Goal: Task Accomplishment & Management: Manage account settings

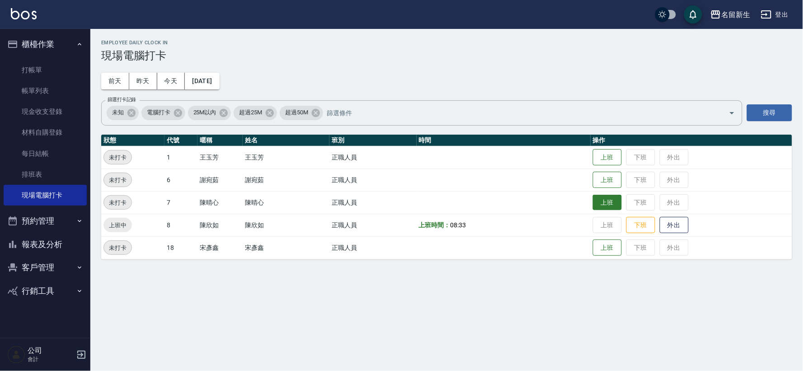
click at [605, 202] on button "上班" at bounding box center [607, 203] width 29 height 16
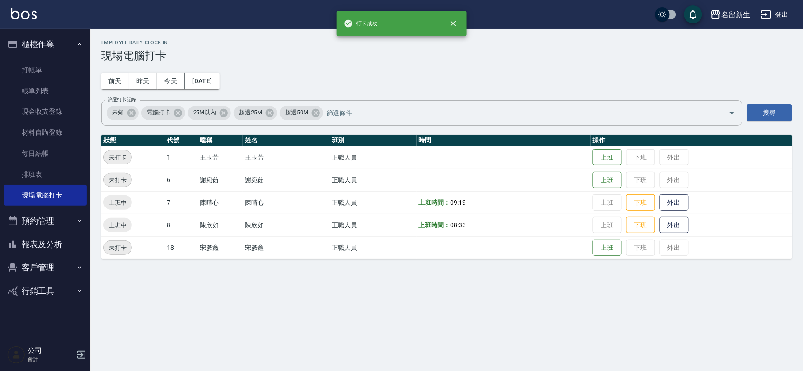
click at [57, 250] on button "報表及分析" at bounding box center [45, 245] width 83 height 24
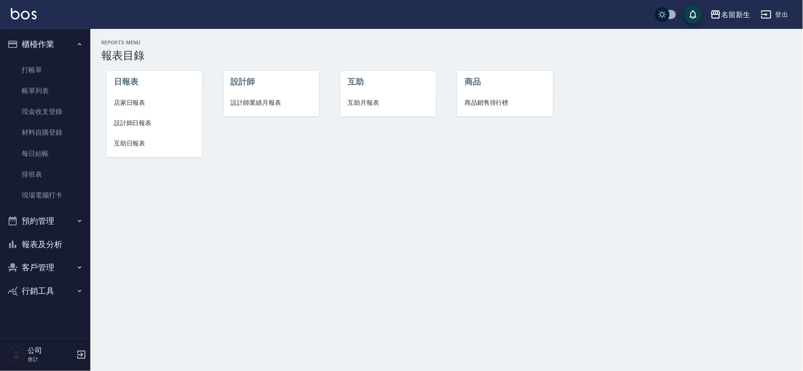
click at [250, 109] on li "設計師業績月報表" at bounding box center [271, 103] width 95 height 20
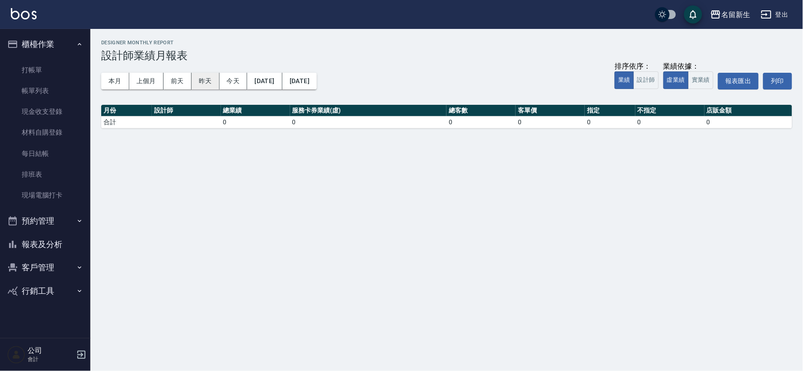
click at [195, 85] on button "昨天" at bounding box center [206, 81] width 28 height 17
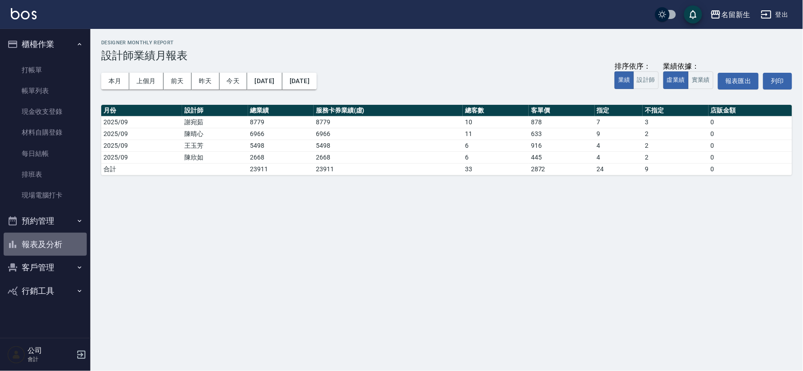
click at [48, 245] on button "報表及分析" at bounding box center [45, 245] width 83 height 24
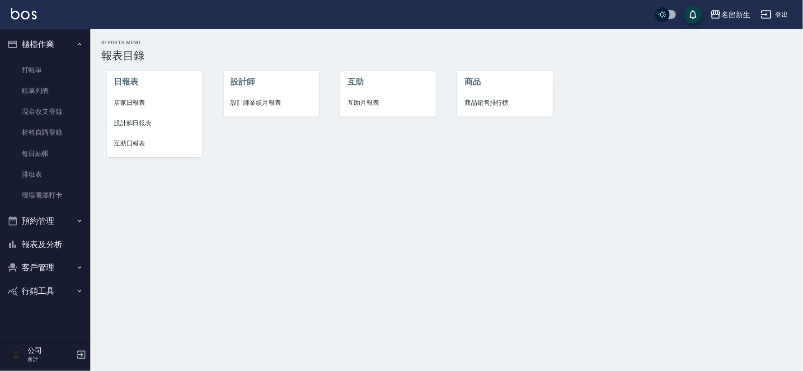
click at [240, 98] on span "設計師業績月報表" at bounding box center [271, 102] width 81 height 9
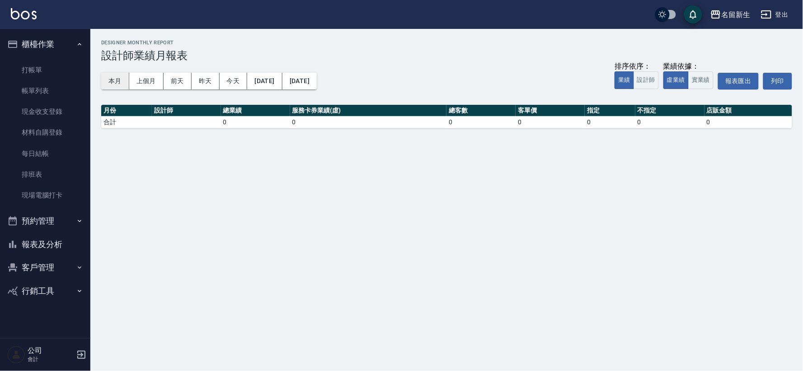
click at [116, 86] on button "本月" at bounding box center [115, 81] width 28 height 17
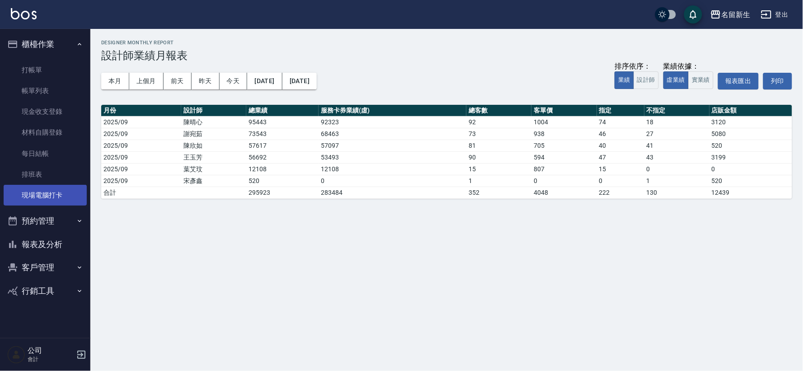
click at [69, 195] on link "現場電腦打卡" at bounding box center [45, 195] width 83 height 21
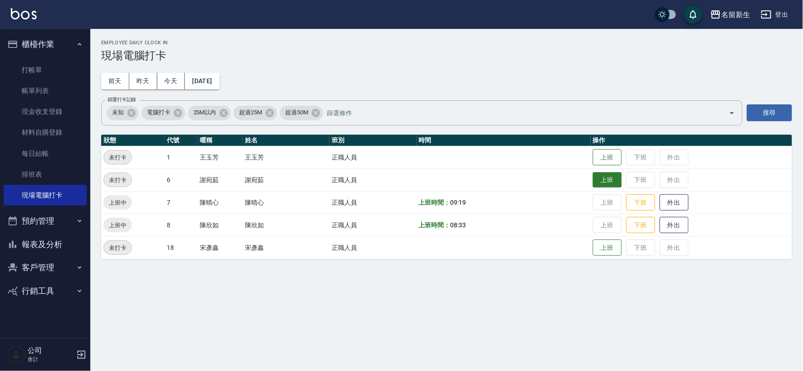
click at [604, 183] on button "上班" at bounding box center [607, 180] width 29 height 16
click at [622, 155] on button "上班" at bounding box center [607, 158] width 29 height 16
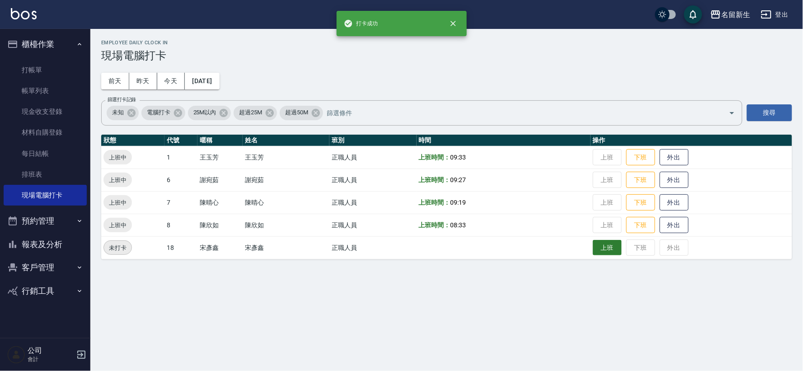
click at [602, 254] on button "上班" at bounding box center [607, 248] width 29 height 16
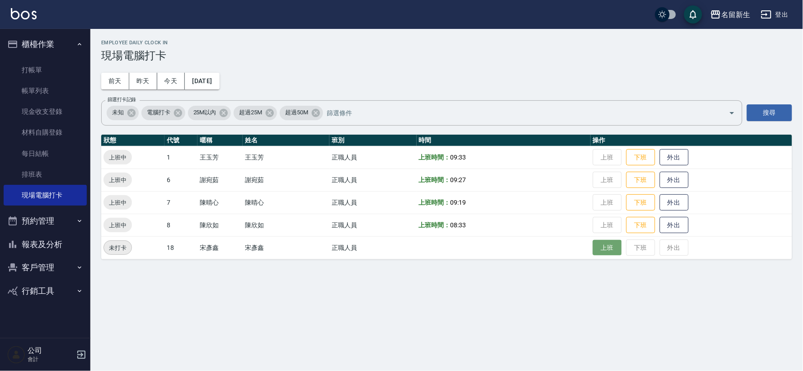
click at [603, 247] on button "上班" at bounding box center [607, 248] width 29 height 16
click at [26, 50] on button "櫃檯作業" at bounding box center [45, 45] width 83 height 24
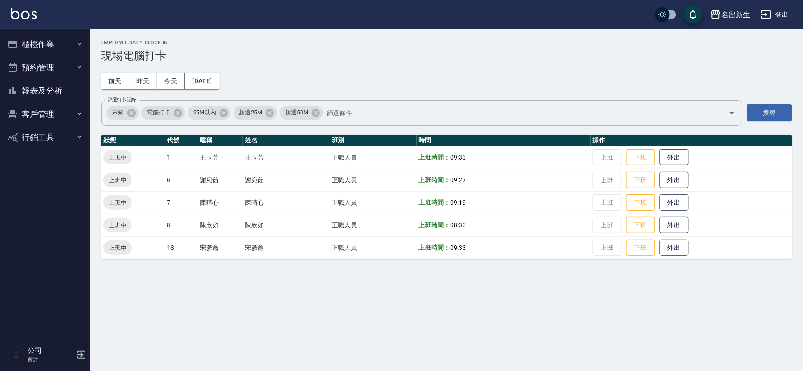
click at [53, 105] on button "客戶管理" at bounding box center [45, 115] width 83 height 24
click at [57, 150] on link "客資篩選匯出" at bounding box center [45, 160] width 83 height 21
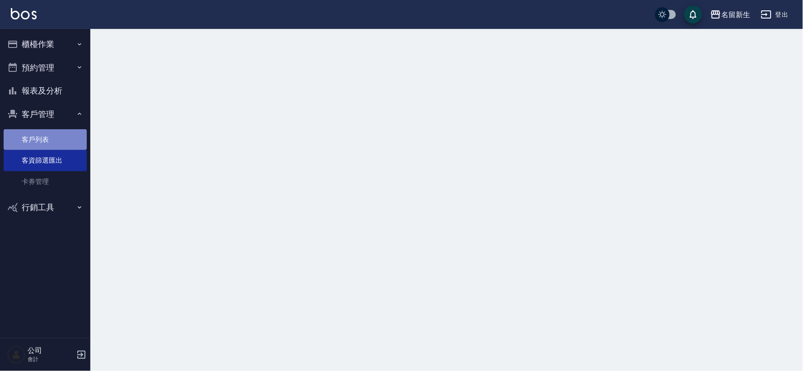
click at [55, 137] on link "客戶列表" at bounding box center [45, 139] width 83 height 21
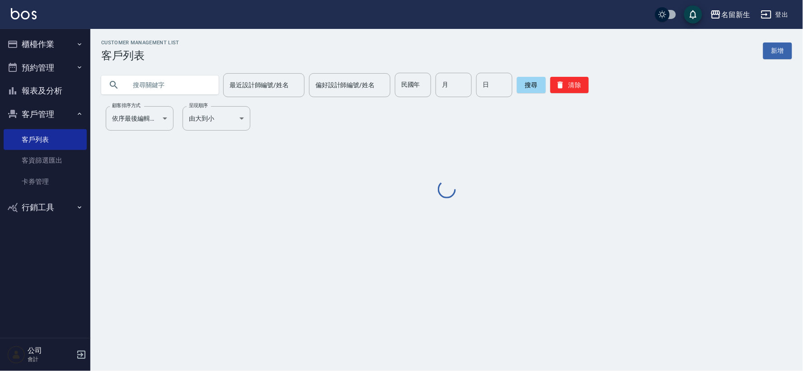
click at [197, 83] on input "text" at bounding box center [169, 85] width 85 height 24
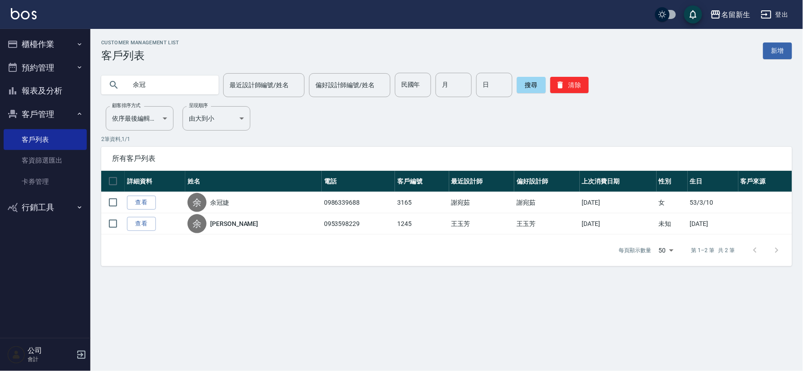
type input "余"
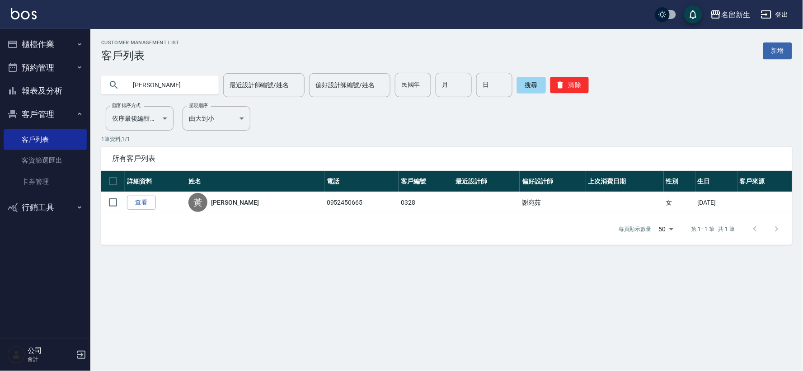
type input "黃"
type input "古張"
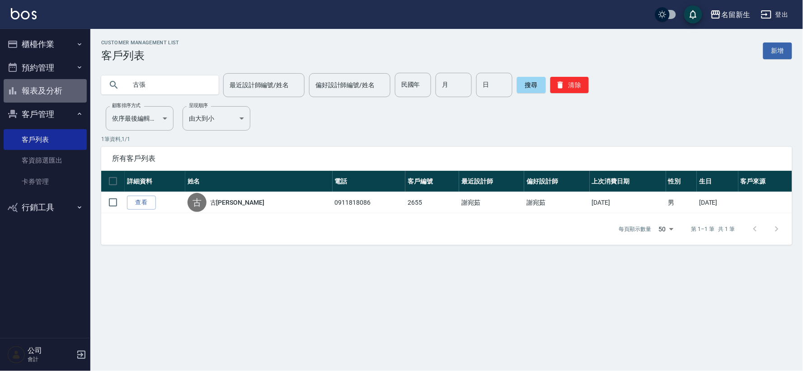
click at [36, 94] on button "報表及分析" at bounding box center [45, 91] width 83 height 24
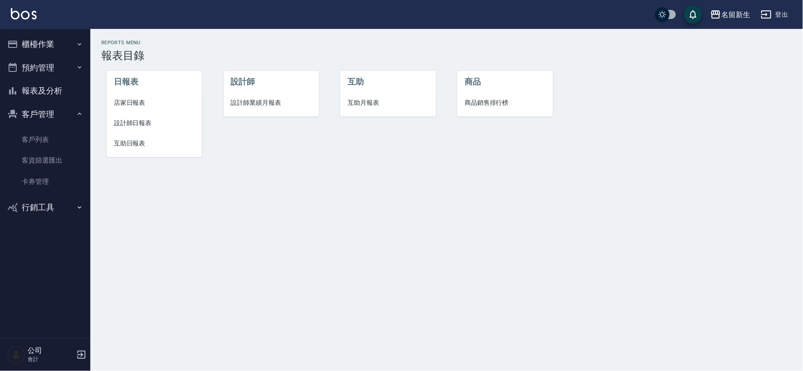
click at [273, 102] on span "設計師業績月報表" at bounding box center [271, 102] width 81 height 9
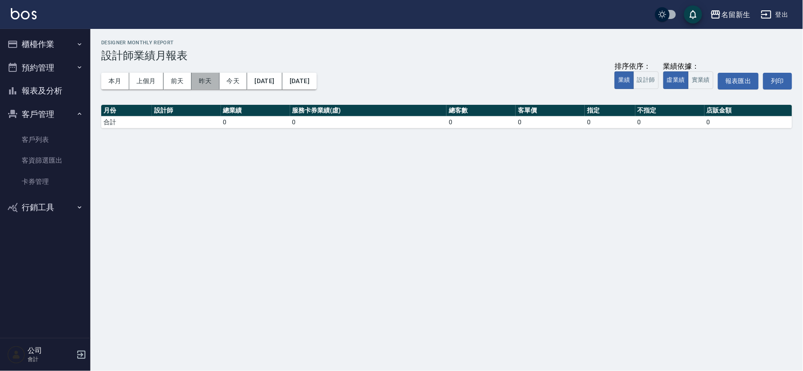
click at [205, 77] on button "昨天" at bounding box center [206, 81] width 28 height 17
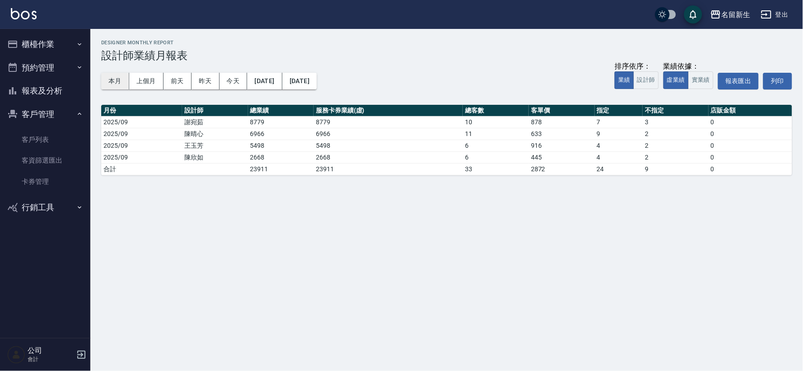
click at [123, 76] on button "本月" at bounding box center [115, 81] width 28 height 17
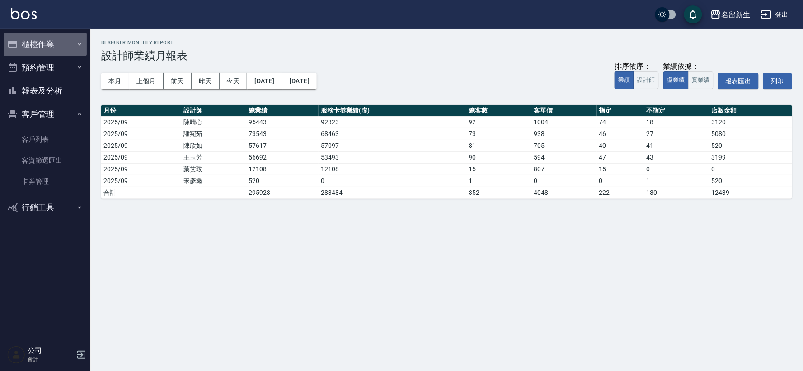
click at [42, 51] on button "櫃檯作業" at bounding box center [45, 45] width 83 height 24
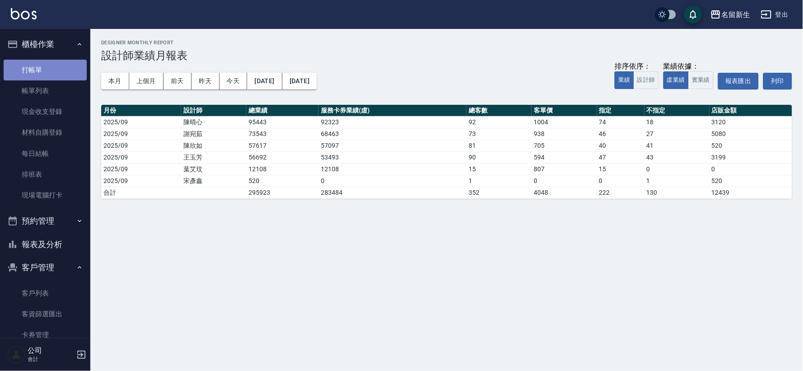
click at [46, 70] on link "打帳單" at bounding box center [45, 70] width 83 height 21
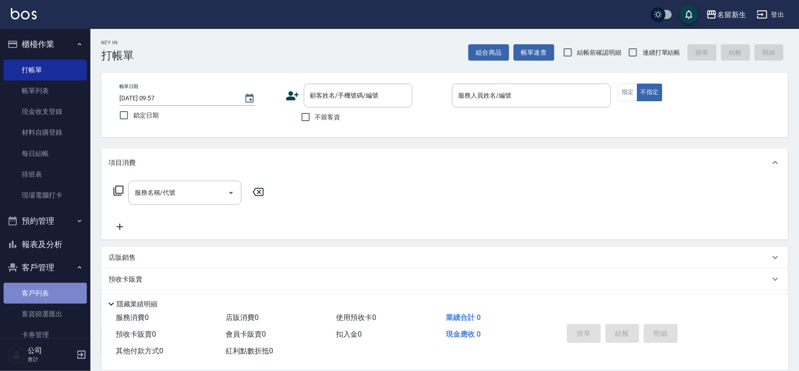
click at [47, 286] on link "客戶列表" at bounding box center [45, 293] width 83 height 21
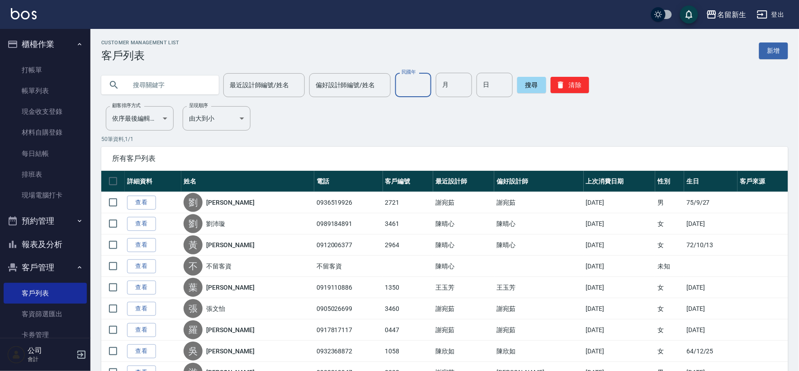
click at [396, 91] on input "民國年" at bounding box center [413, 85] width 36 height 24
type input "98"
type input "05"
type input "19"
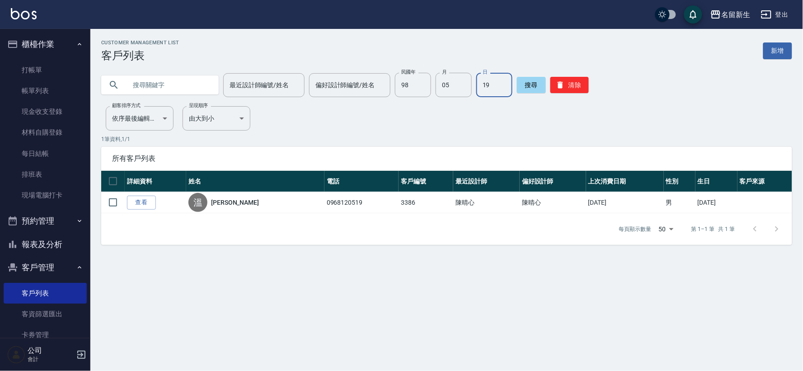
drag, startPoint x: 575, startPoint y: 90, endPoint x: 503, endPoint y: 95, distance: 72.5
click at [575, 90] on button "清除" at bounding box center [570, 85] width 38 height 16
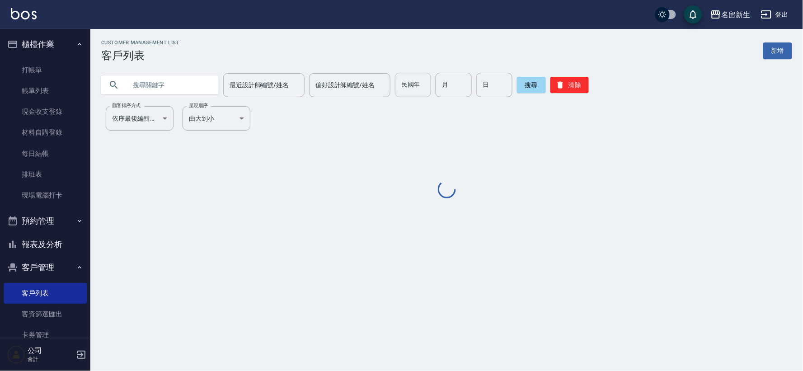
click at [405, 83] on div "民國年 民國年" at bounding box center [413, 85] width 36 height 24
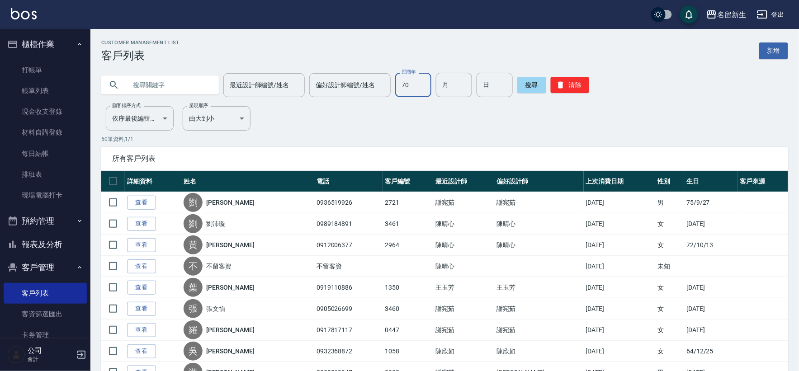
type input "70"
type input "12"
type input "11"
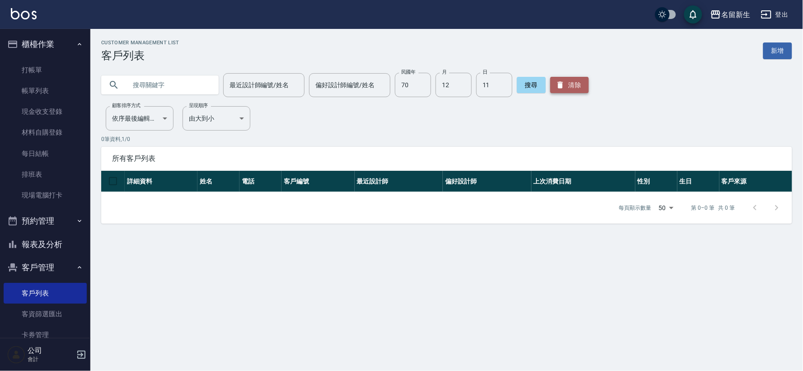
click at [551, 78] on button "清除" at bounding box center [570, 85] width 38 height 16
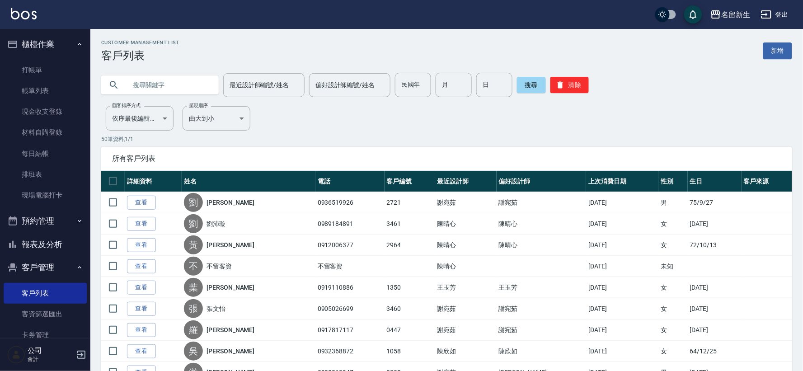
click at [165, 82] on input "text" at bounding box center [169, 85] width 85 height 24
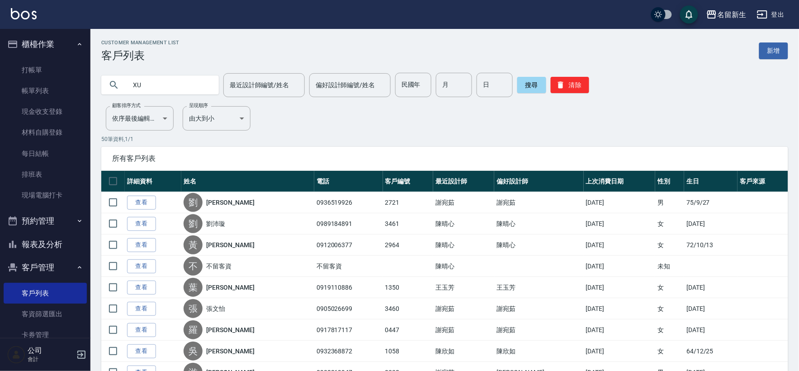
type input "X"
type input "[PERSON_NAME]"
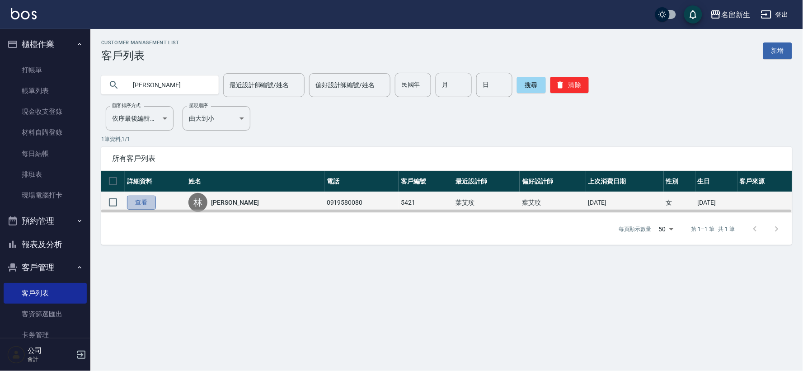
click at [150, 204] on link "查看" at bounding box center [141, 203] width 29 height 14
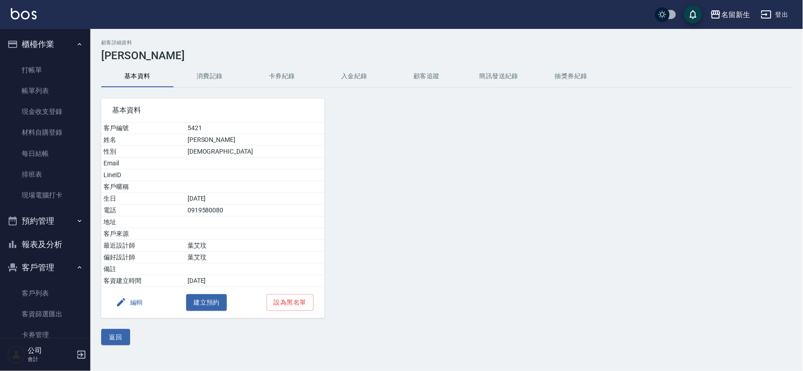
click at [123, 309] on button "編輯" at bounding box center [129, 302] width 35 height 17
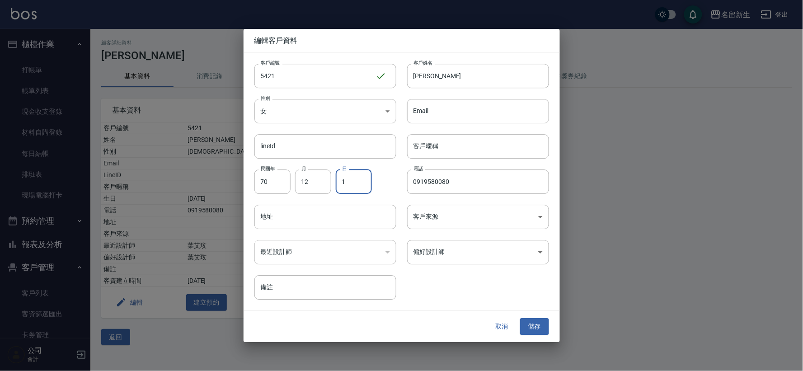
click at [366, 188] on input "1" at bounding box center [354, 182] width 36 height 24
type input "11"
click at [537, 322] on button "儲存" at bounding box center [534, 327] width 29 height 17
